Goal: Information Seeking & Learning: Learn about a topic

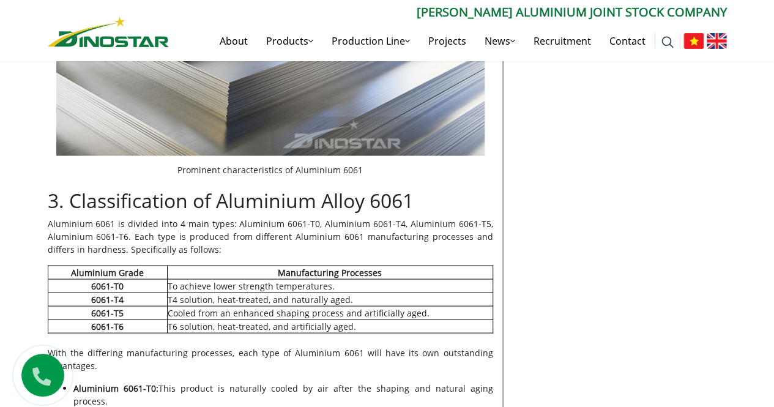
scroll to position [1101, 0]
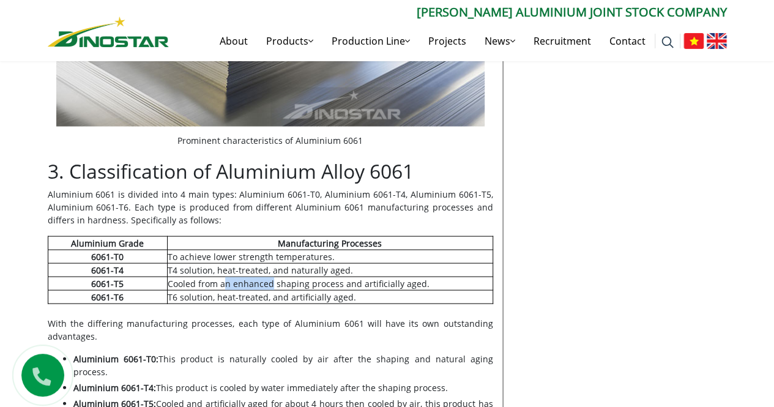
drag, startPoint x: 225, startPoint y: 268, endPoint x: 292, endPoint y: 270, distance: 67.3
click at [273, 277] on td "Cooled from an enhanced shaping process and artificially aged." at bounding box center [329, 283] width 325 height 13
click at [346, 277] on td "Cooled from an enhanced shaping process and artificially aged." at bounding box center [329, 283] width 325 height 13
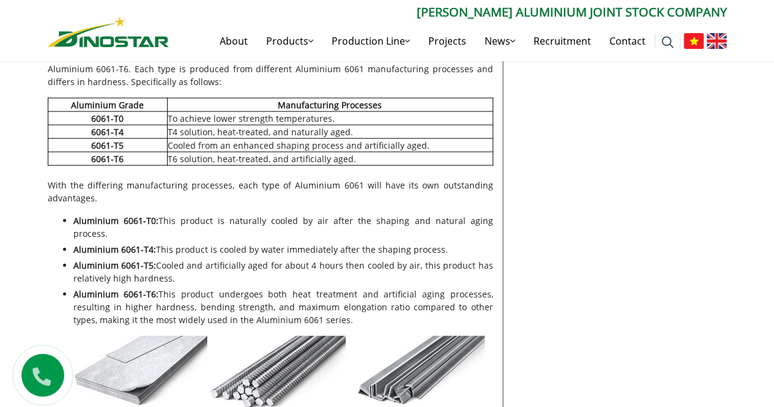
scroll to position [1285, 0]
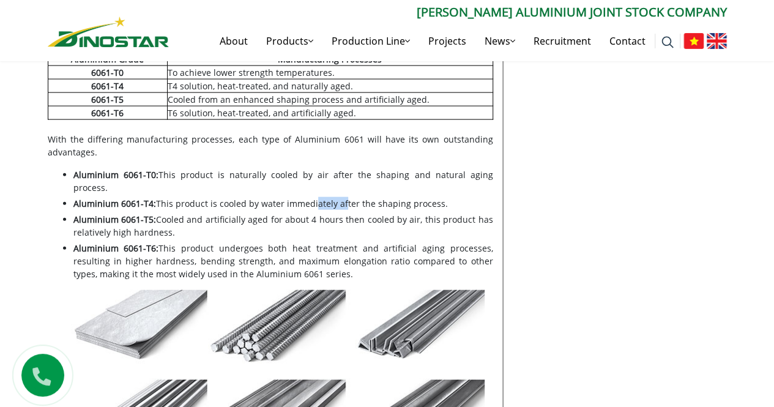
drag, startPoint x: 307, startPoint y: 177, endPoint x: 371, endPoint y: 173, distance: 63.7
click at [339, 197] on li "Aluminium 6061-T4: This product is cooled by water immediately after the shapin…" at bounding box center [283, 203] width 420 height 13
click at [377, 197] on li "Aluminium 6061-T4: This product is cooled by water immediately after the shapin…" at bounding box center [283, 203] width 420 height 13
drag, startPoint x: 222, startPoint y: 176, endPoint x: 257, endPoint y: 174, distance: 34.9
click at [243, 197] on li "Aluminium 6061-T4: This product is cooled by water immediately after the shapin…" at bounding box center [283, 203] width 420 height 13
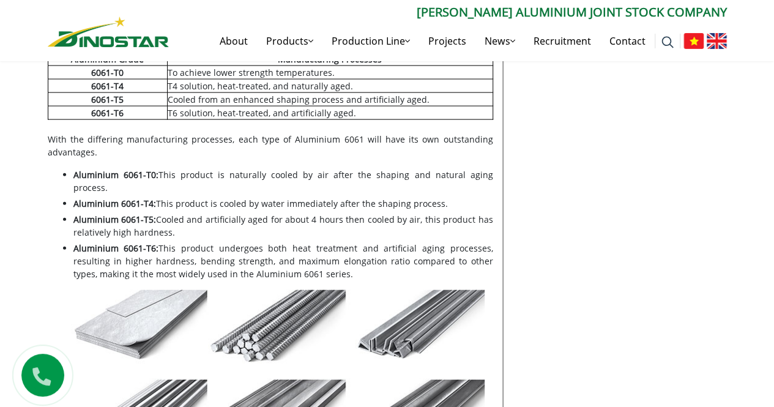
click at [303, 197] on li "Aluminium 6061-T4: This product is cooled by water immediately after the shapin…" at bounding box center [283, 203] width 420 height 13
drag, startPoint x: 202, startPoint y: 157, endPoint x: 268, endPoint y: 159, distance: 66.1
click at [255, 168] on li "Aluminium 6061-T0: This product is naturally cooled by air after the shaping an…" at bounding box center [283, 181] width 420 height 26
click at [281, 168] on li "Aluminium 6061-T0: This product is naturally cooled by air after the shaping an…" at bounding box center [283, 181] width 420 height 26
drag, startPoint x: 73, startPoint y: 158, endPoint x: 149, endPoint y: 160, distance: 75.9
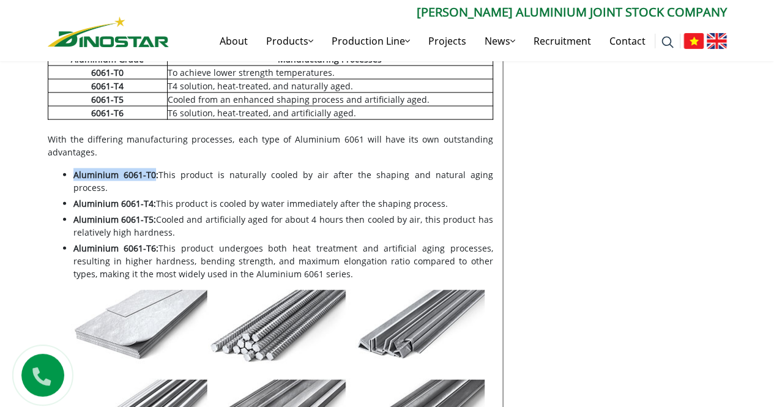
click at [149, 169] on strong "Aluminium 6061-T0:" at bounding box center [115, 175] width 85 height 12
copy strong "Aluminium 6061-T0"
